Goal: Information Seeking & Learning: Learn about a topic

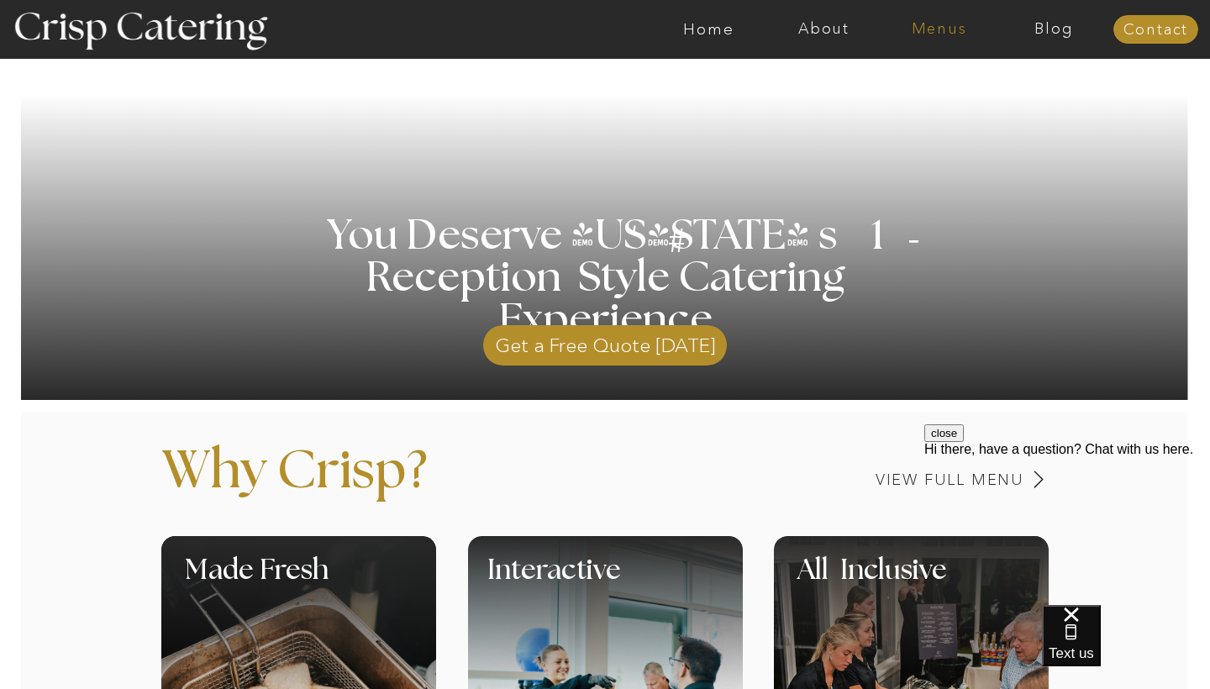
click at [930, 34] on nav "Menus" at bounding box center [939, 29] width 115 height 17
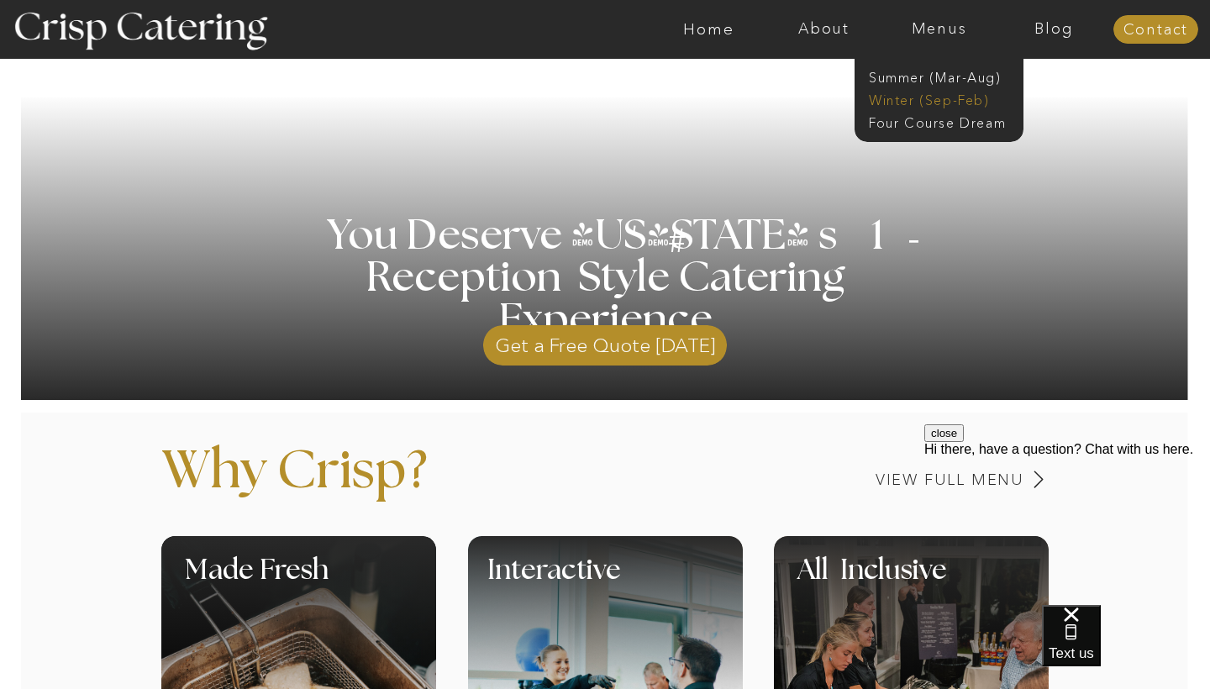
click at [931, 95] on nav "Winter (Sep-Feb)" at bounding box center [938, 99] width 138 height 16
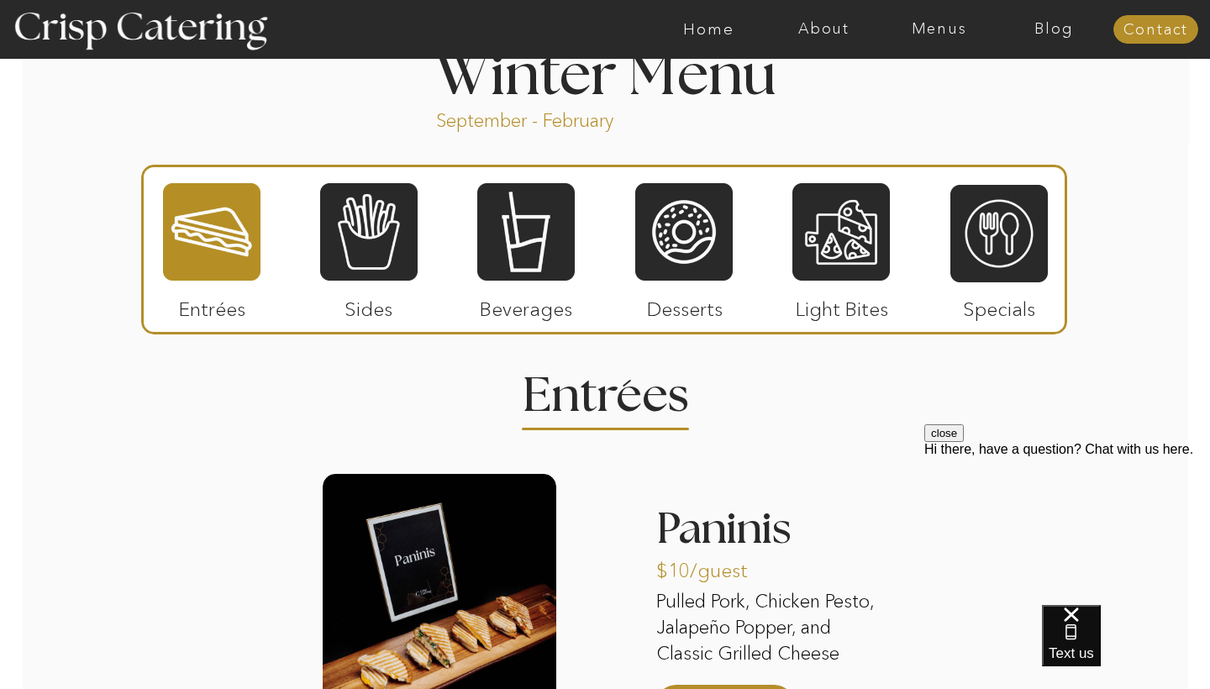
scroll to position [1866, 0]
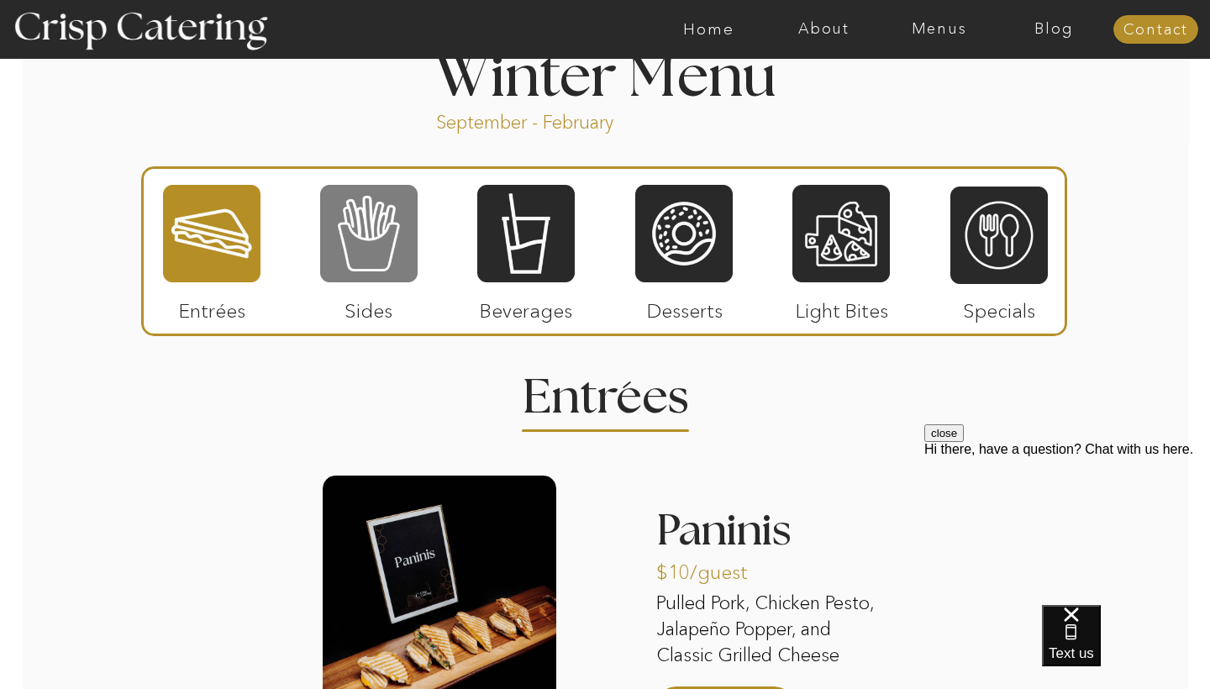
click at [344, 254] on div at bounding box center [368, 233] width 97 height 101
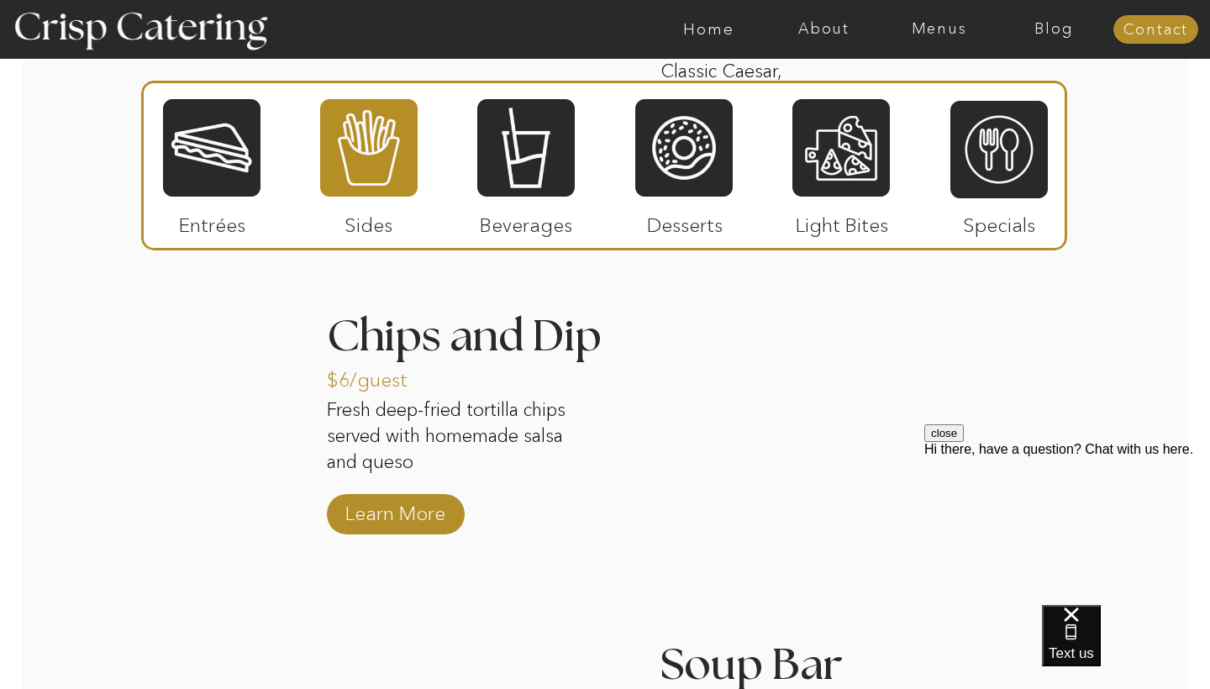
scroll to position [2724, 0]
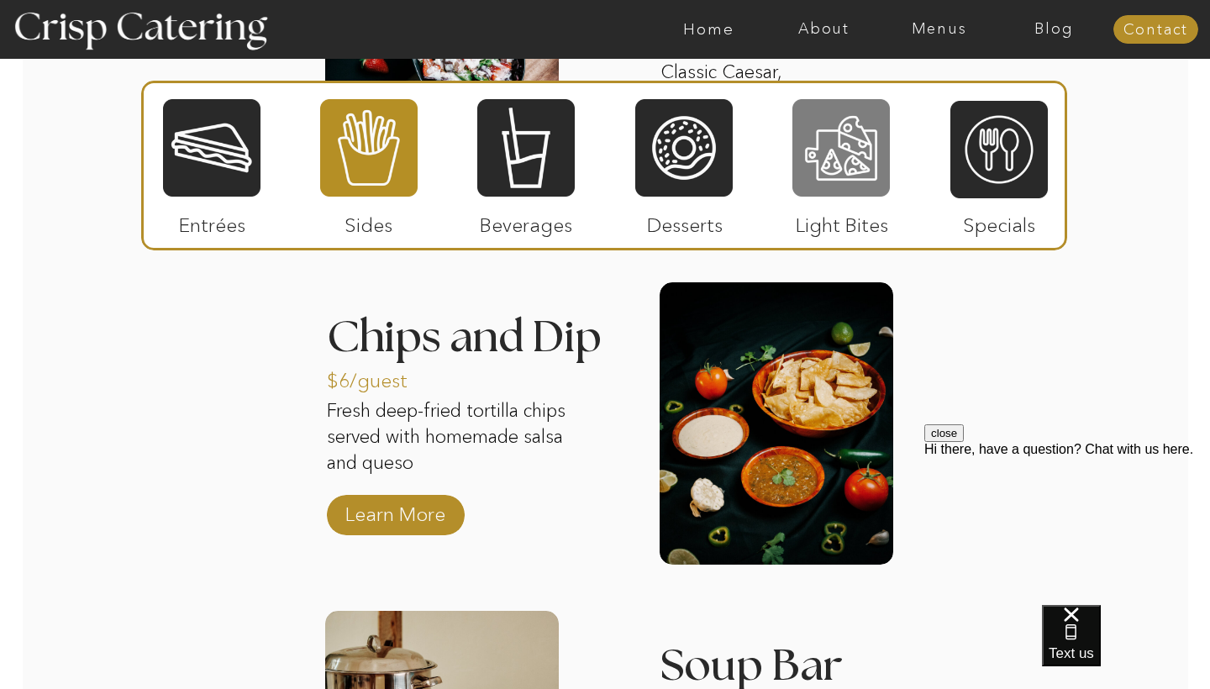
click at [841, 180] on div at bounding box center [840, 147] width 97 height 101
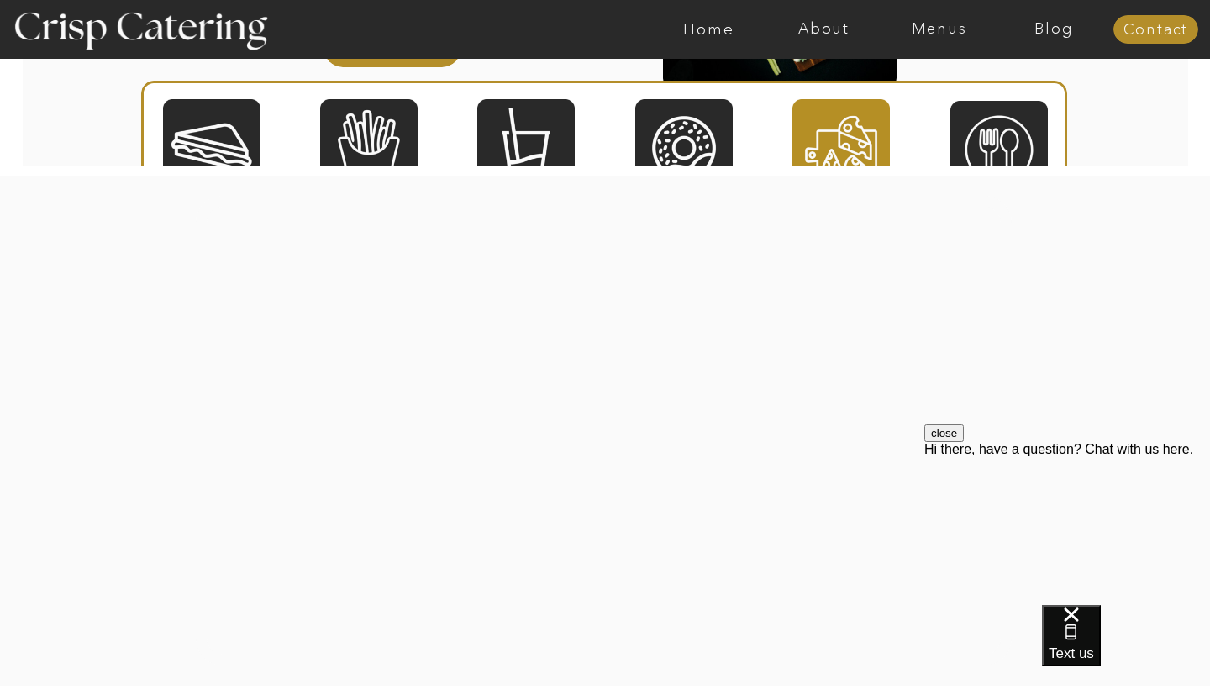
scroll to position [2567, 0]
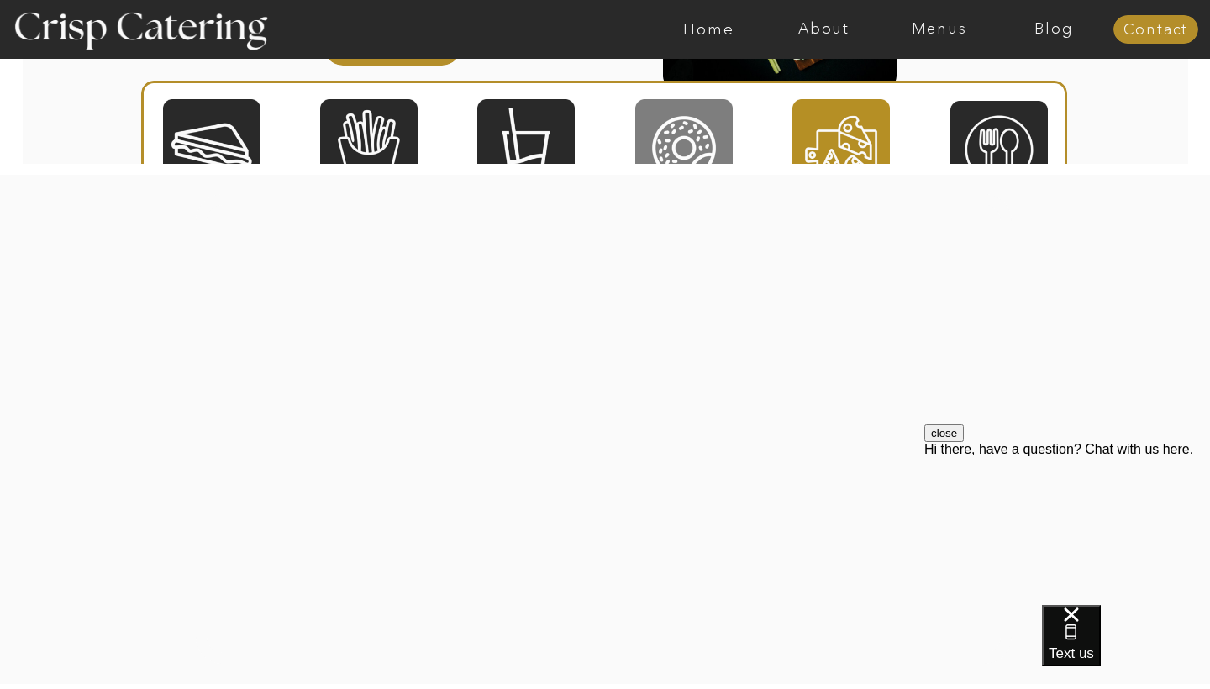
click at [661, 122] on div at bounding box center [683, 147] width 97 height 101
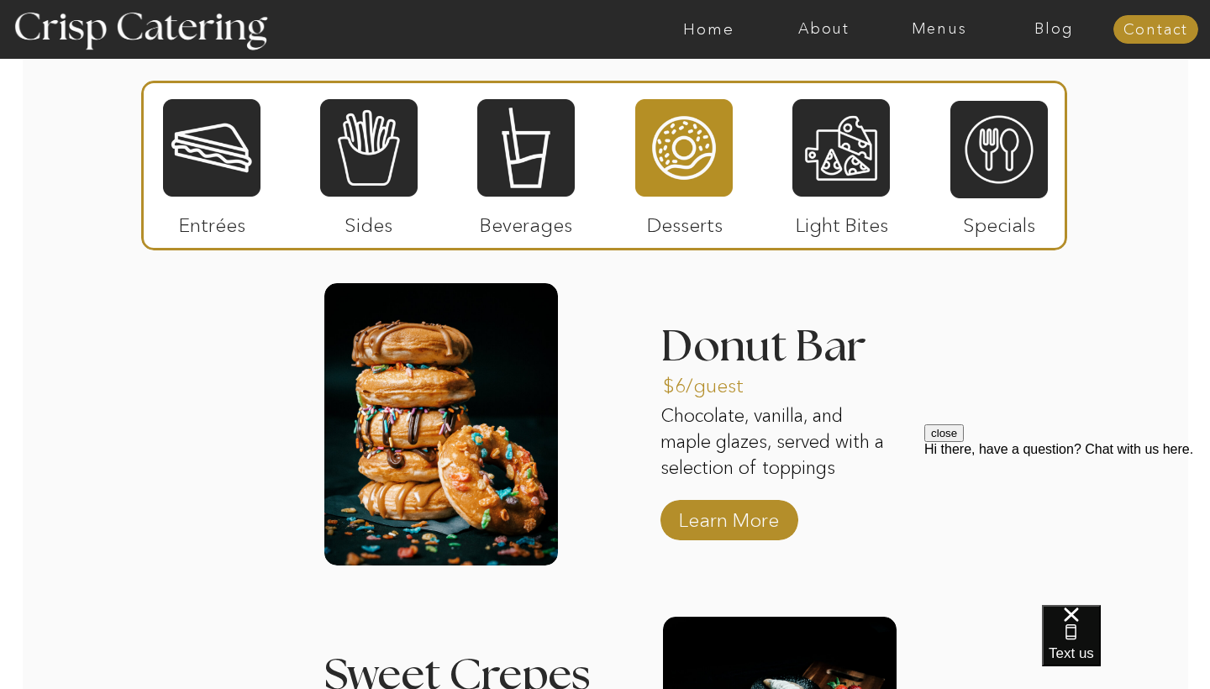
scroll to position [2062, 0]
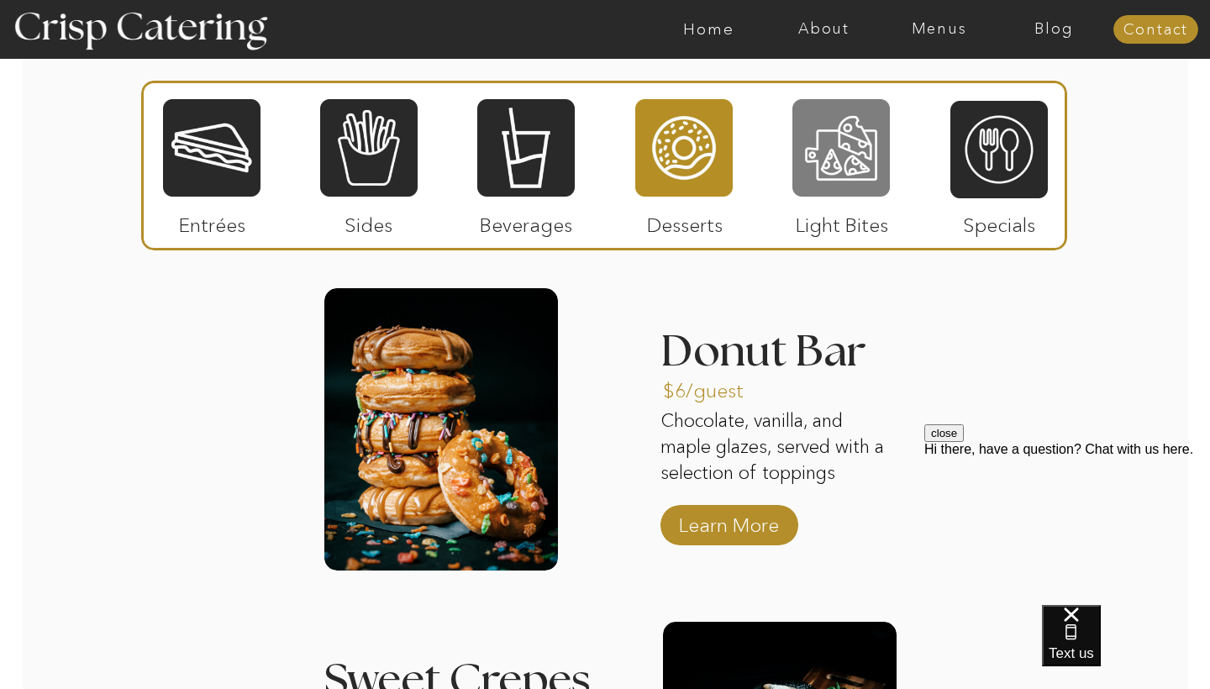
click at [825, 168] on div at bounding box center [840, 147] width 97 height 101
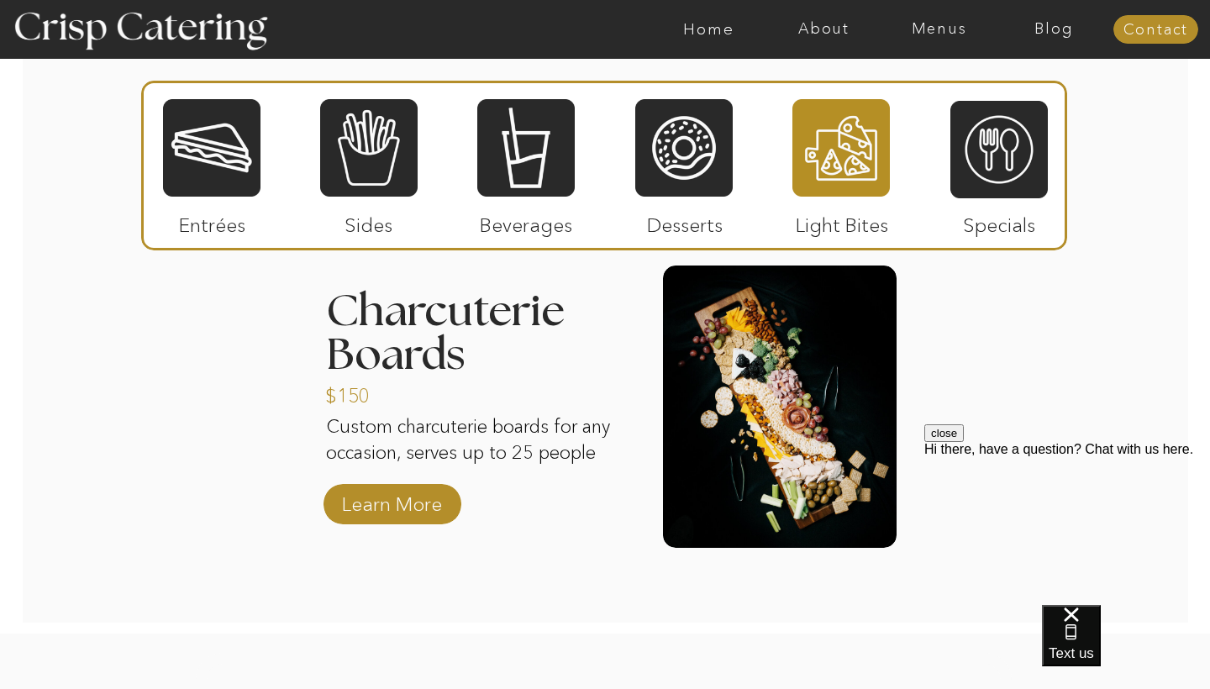
scroll to position [2077, 0]
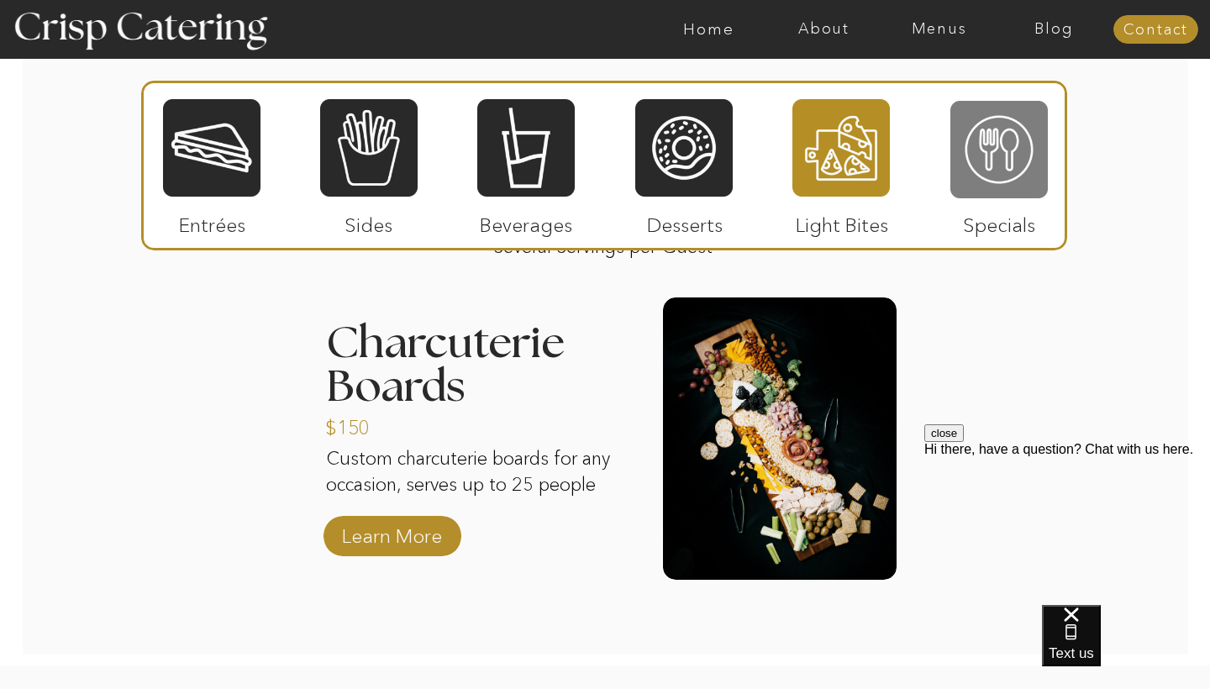
click at [1015, 130] on div at bounding box center [998, 149] width 97 height 101
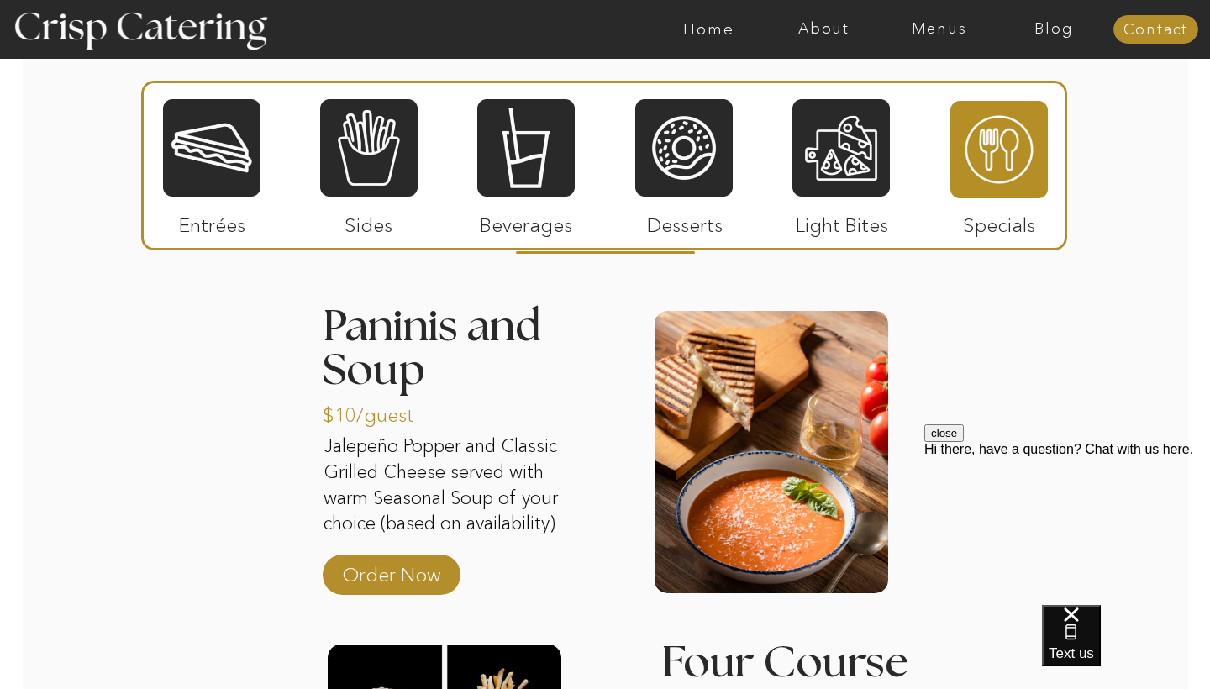
scroll to position [2051, 0]
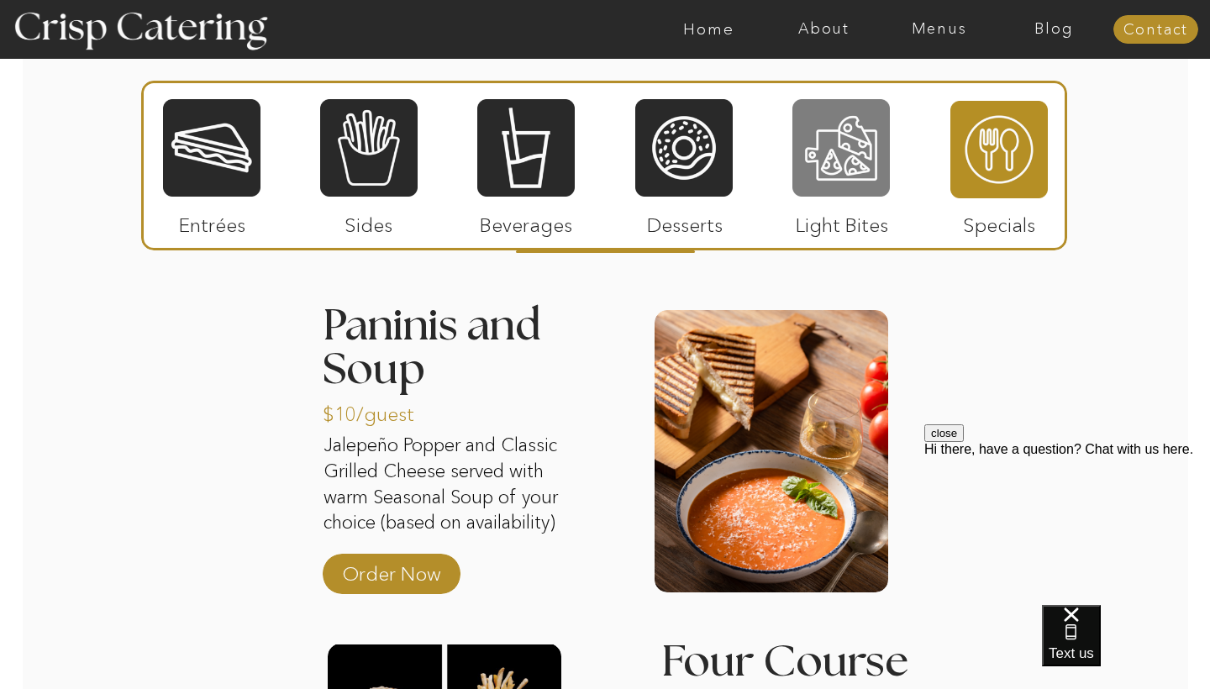
click at [832, 136] on div at bounding box center [840, 147] width 97 height 101
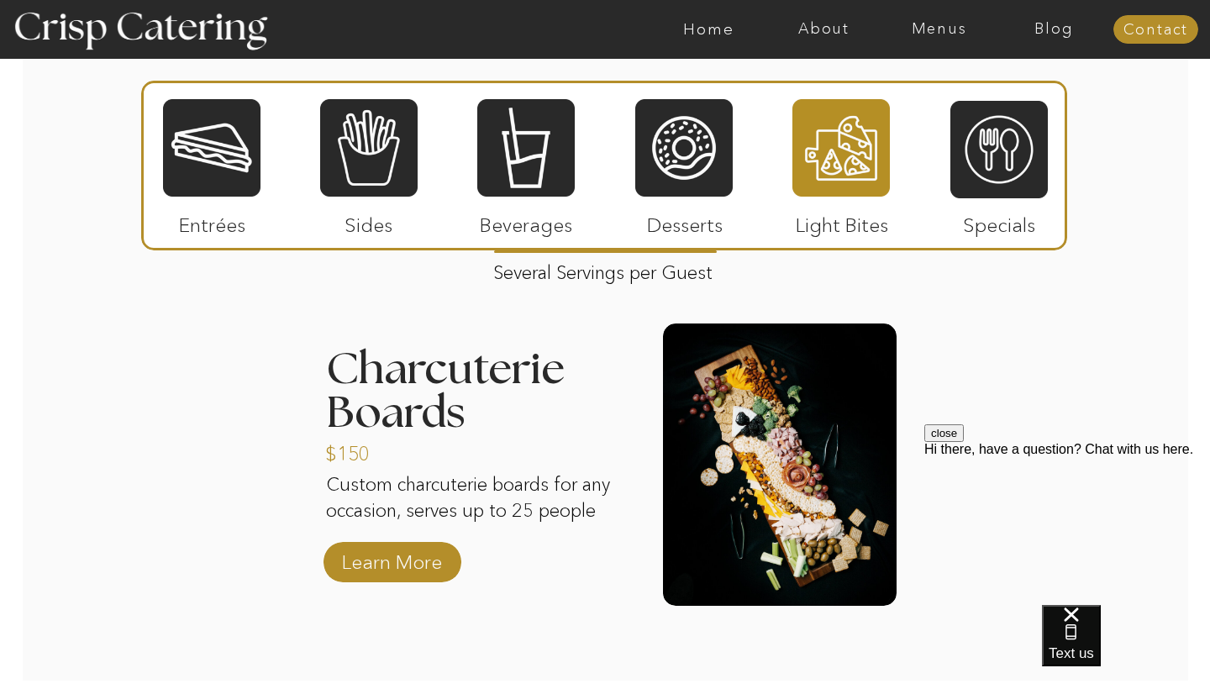
click at [934, 136] on div at bounding box center [604, 166] width 926 height 170
click at [979, 146] on div at bounding box center [998, 149] width 97 height 101
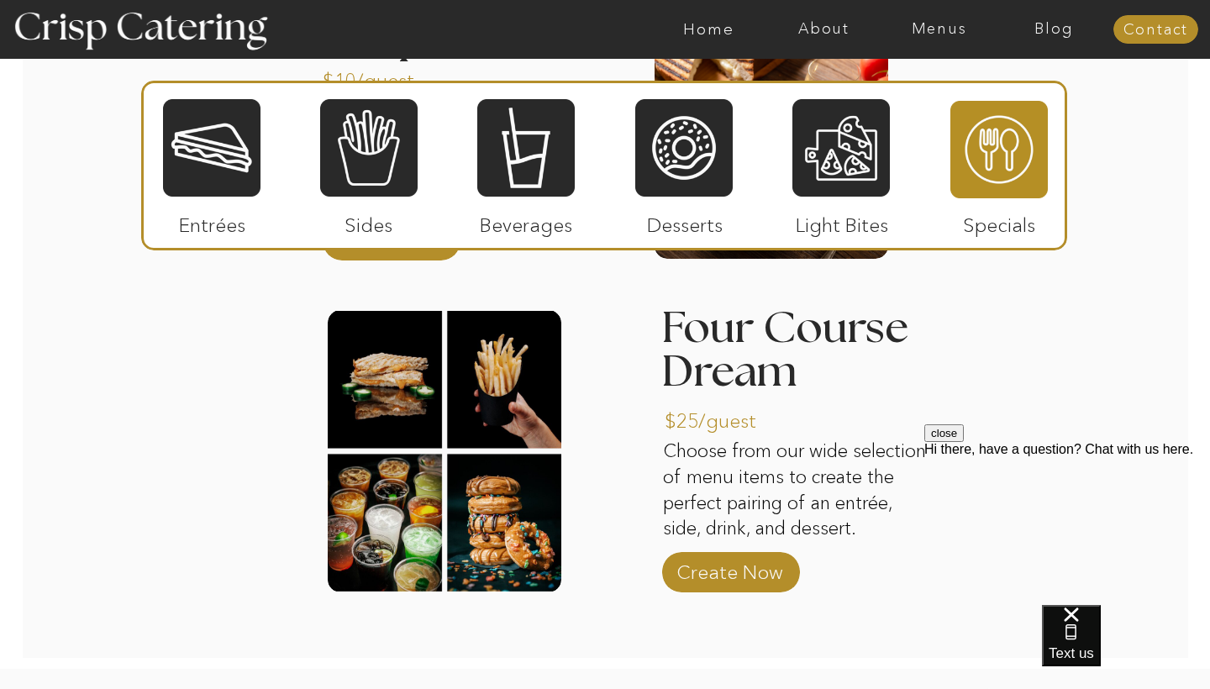
scroll to position [2377, 0]
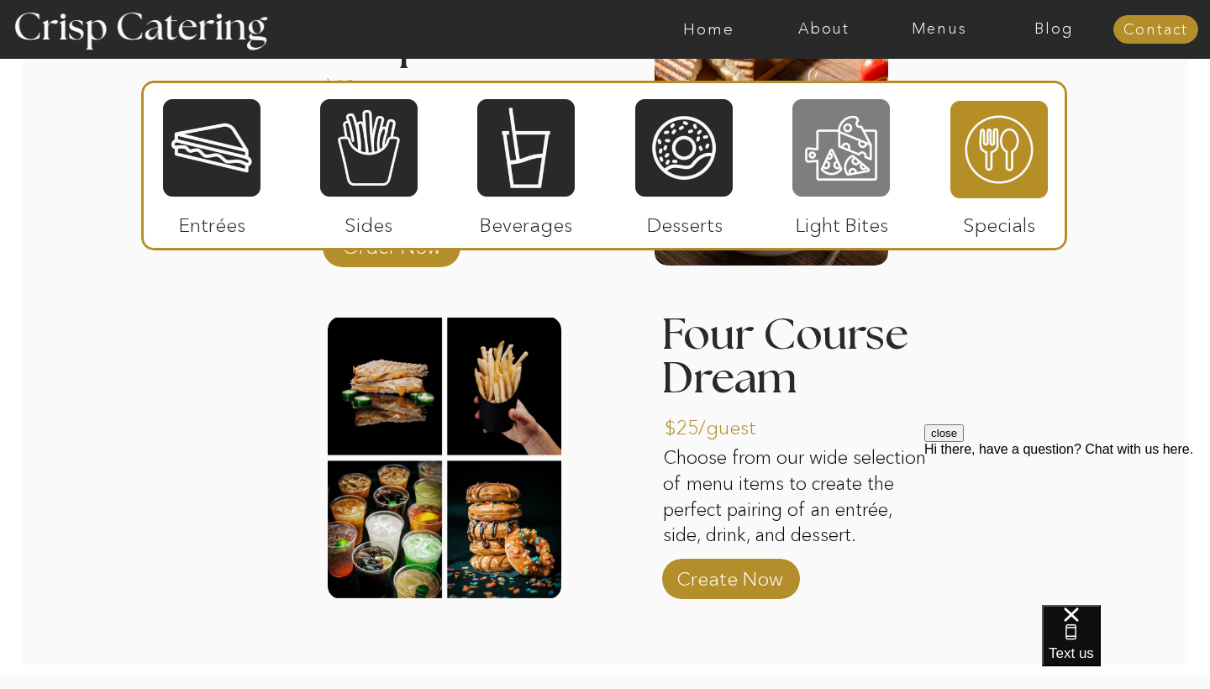
click at [834, 195] on div at bounding box center [840, 147] width 97 height 101
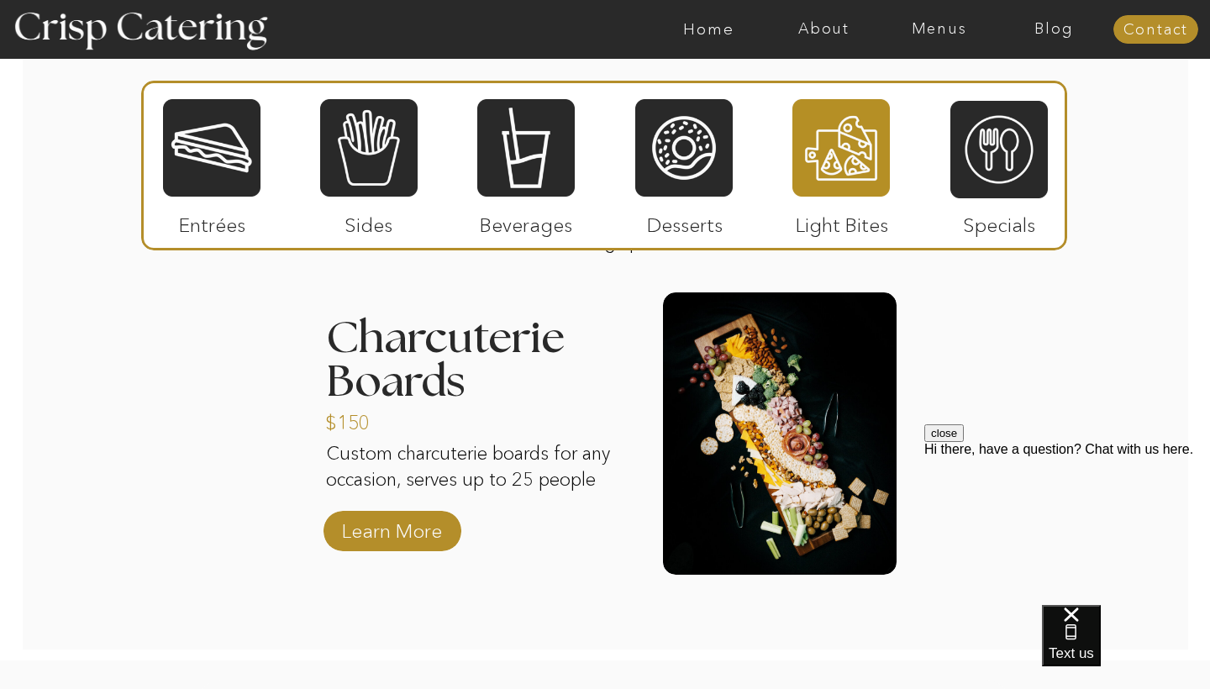
scroll to position [2070, 0]
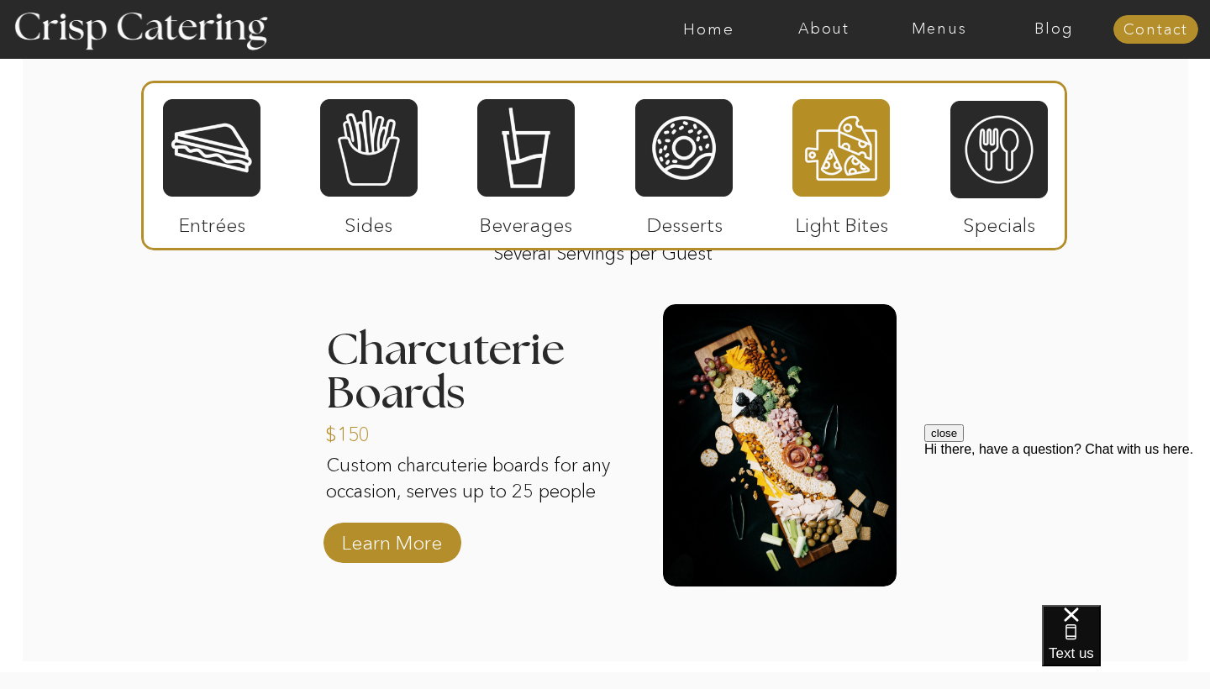
click at [1161, 457] on div "close Hi there, have a question? Chat with us here." at bounding box center [1067, 440] width 286 height 33
click at [964, 442] on button "close" at bounding box center [943, 433] width 39 height 18
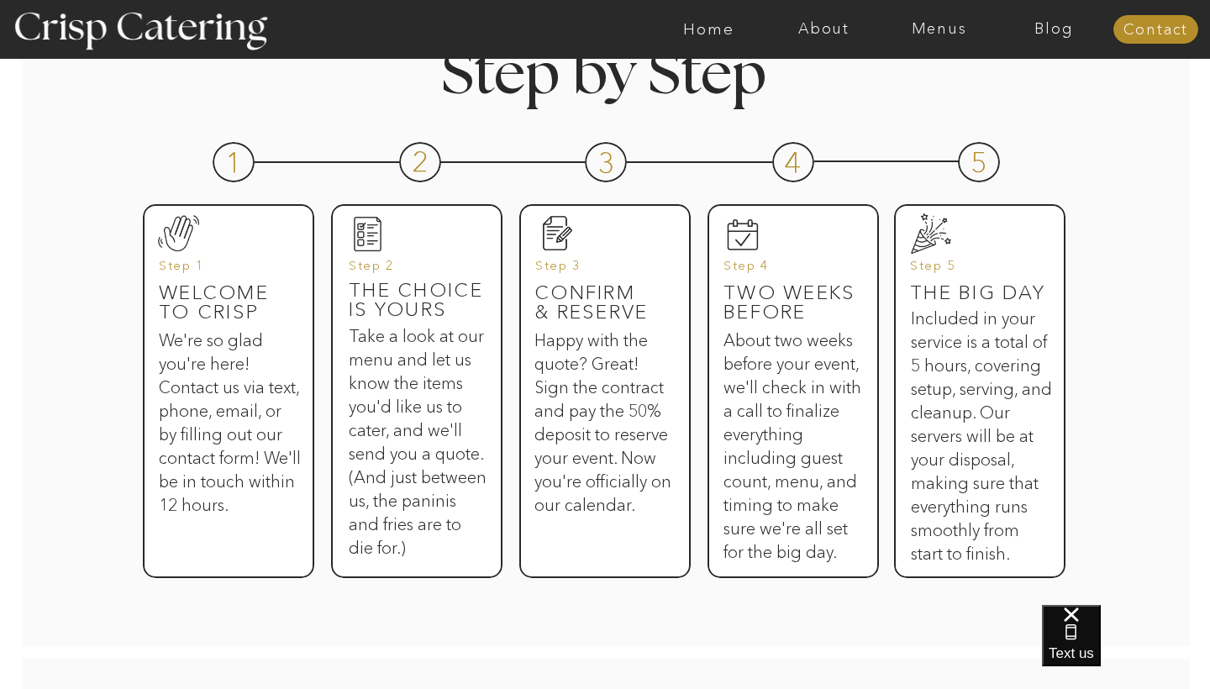
scroll to position [792, 0]
